Goal: Transaction & Acquisition: Download file/media

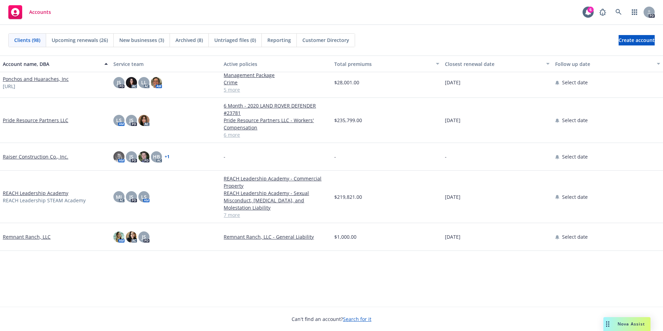
scroll to position [1767, 0]
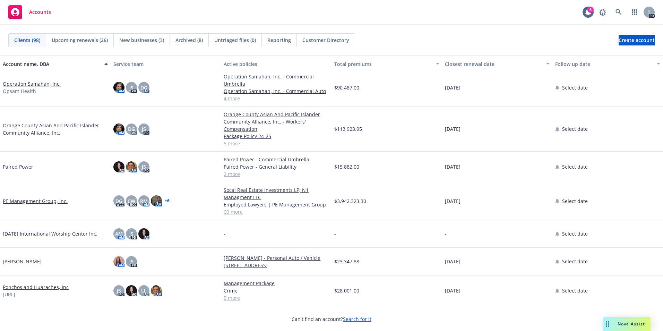
click at [51, 200] on link "PE Management Group, Inc." at bounding box center [35, 200] width 65 height 7
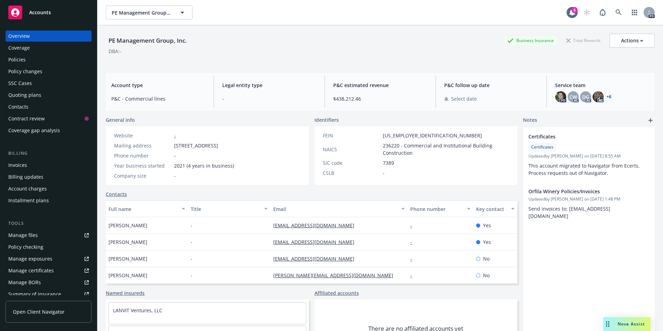
click at [23, 59] on div "Policies" at bounding box center [16, 59] width 17 height 11
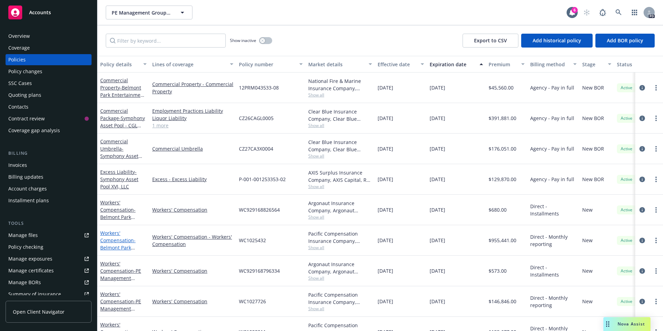
click at [114, 246] on span "- Belmont Park Entertainment, LLC" at bounding box center [122, 247] width 44 height 21
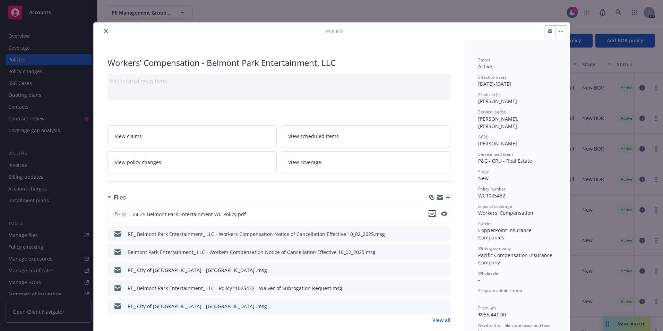
click at [429, 213] on icon "download file" at bounding box center [431, 213] width 5 height 4
